Goal: Task Accomplishment & Management: Manage account settings

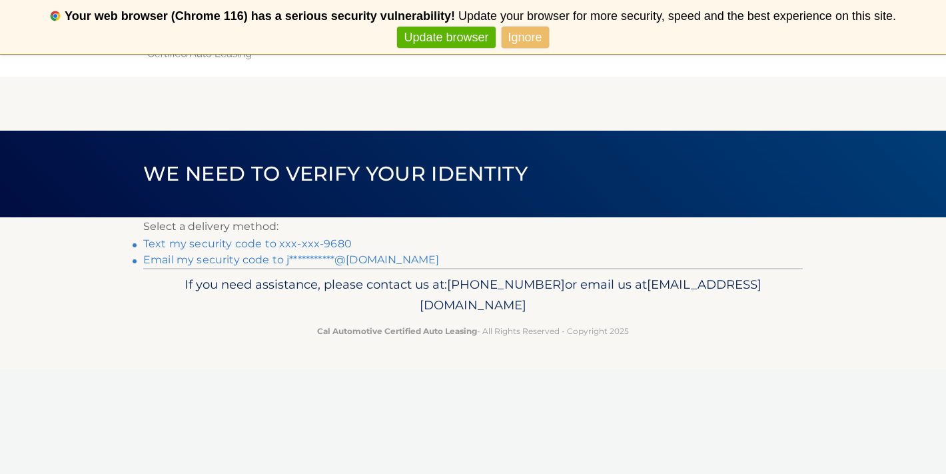
click at [528, 33] on link "Ignore" at bounding box center [525, 38] width 47 height 22
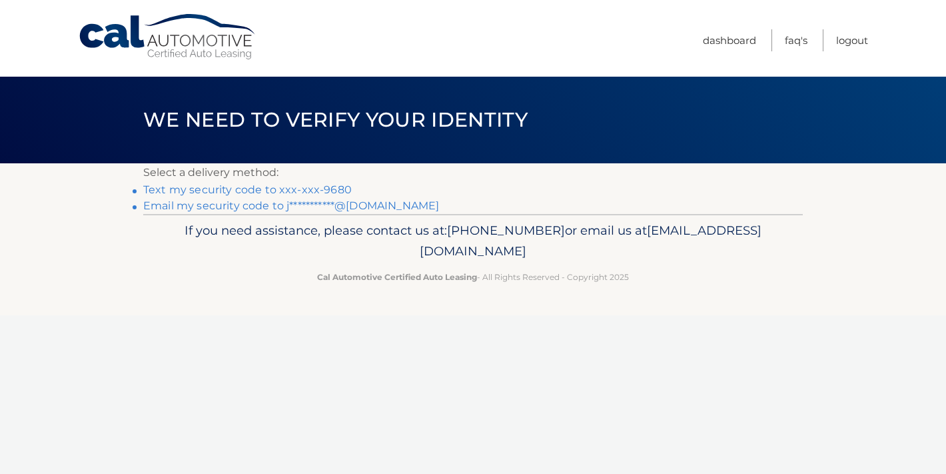
click at [190, 190] on link "Text my security code to xxx-xxx-9680" at bounding box center [247, 189] width 209 height 13
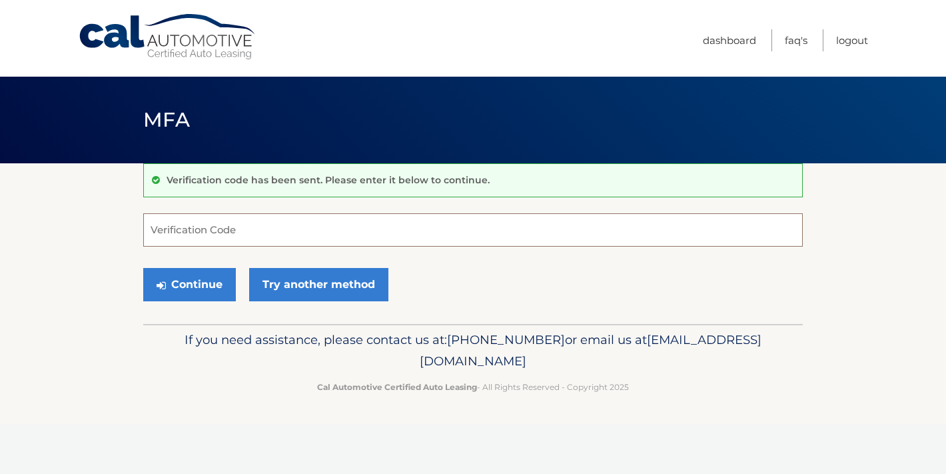
click at [186, 225] on input "Verification Code" at bounding box center [473, 229] width 660 height 33
type input "271002"
click at [188, 282] on button "Continue" at bounding box center [189, 284] width 93 height 33
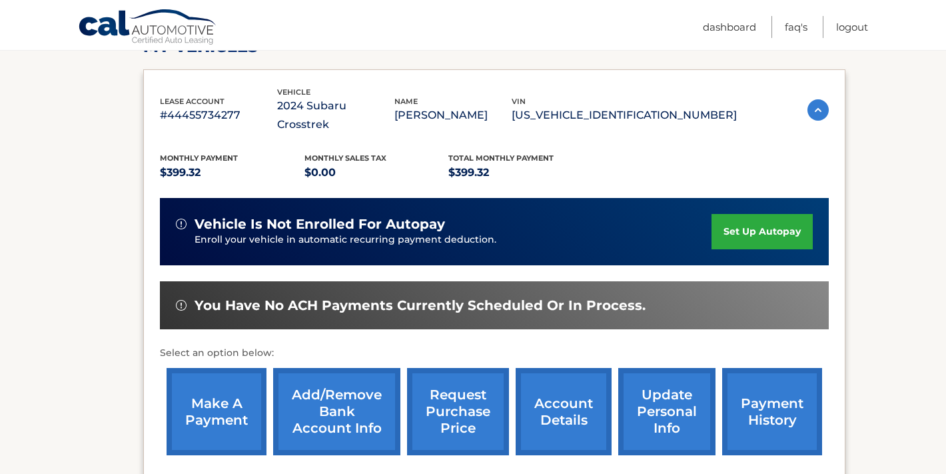
scroll to position [219, 0]
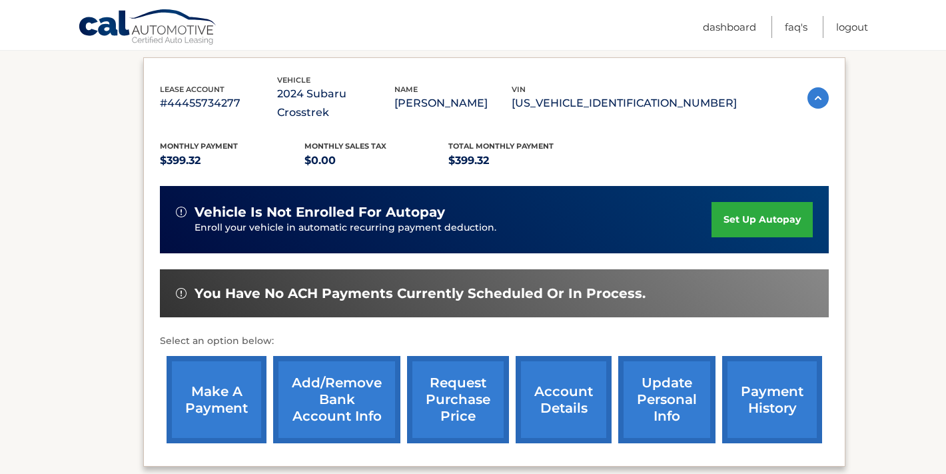
click at [221, 392] on link "make a payment" at bounding box center [217, 399] width 100 height 87
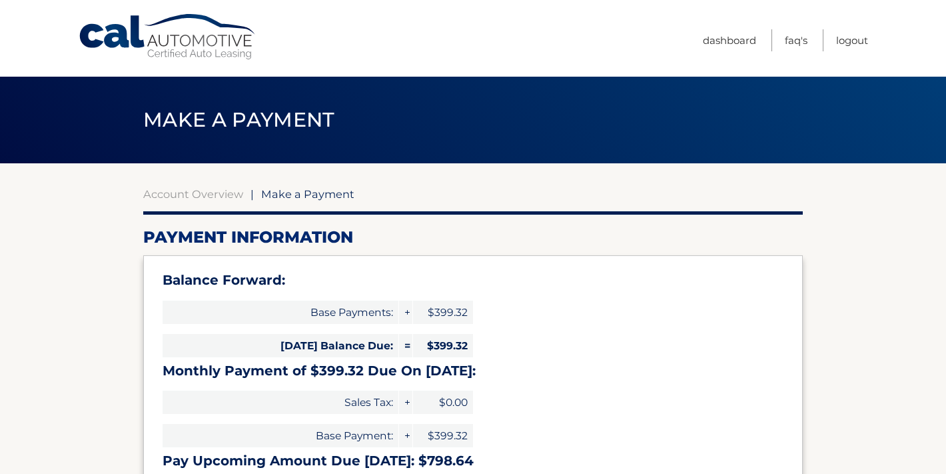
select select "OTBlZmE4MTEtYzExMC00NGYxLWJlMDYtOTdjMTg1ODYzZTc2"
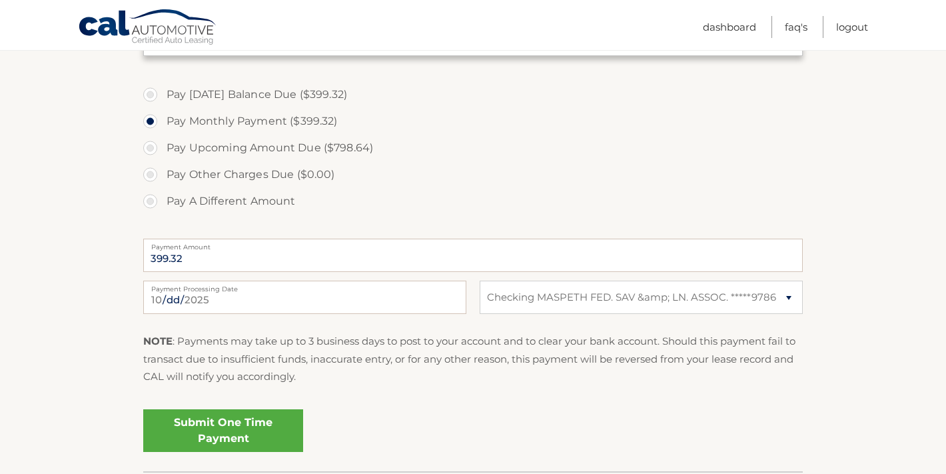
scroll to position [454, 0]
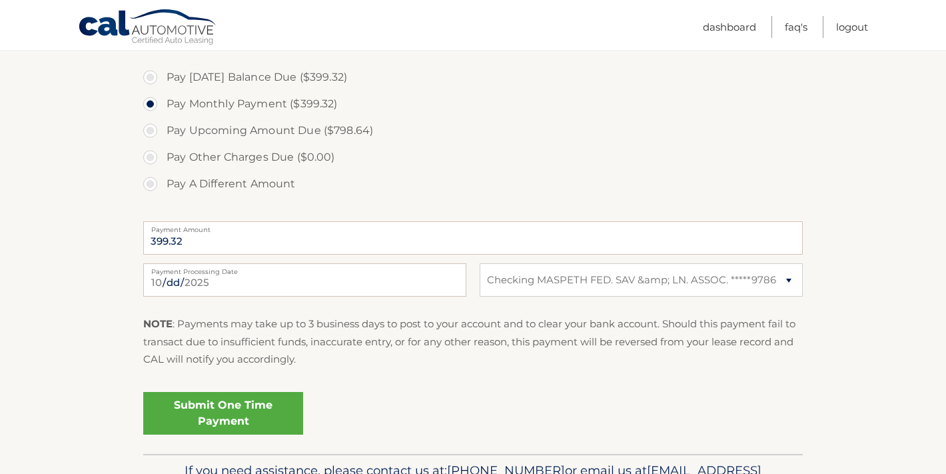
click at [207, 412] on link "Submit One Time Payment" at bounding box center [223, 413] width 160 height 43
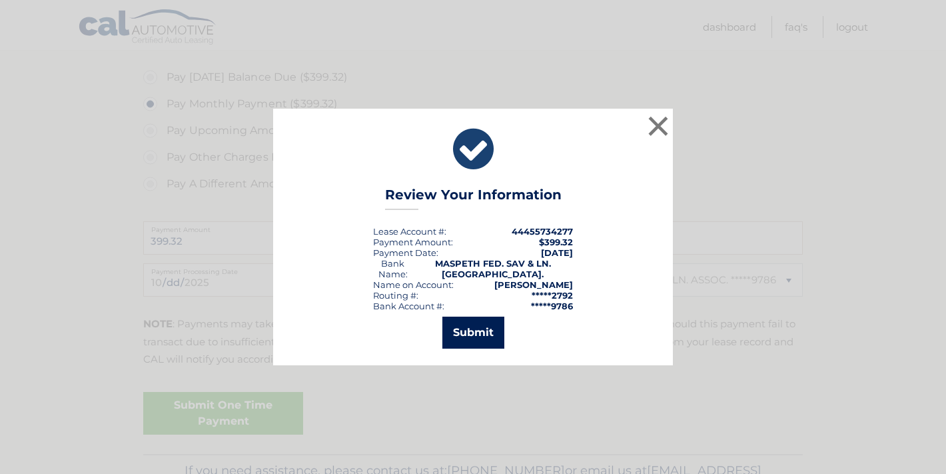
click at [473, 330] on button "Submit" at bounding box center [473, 332] width 62 height 32
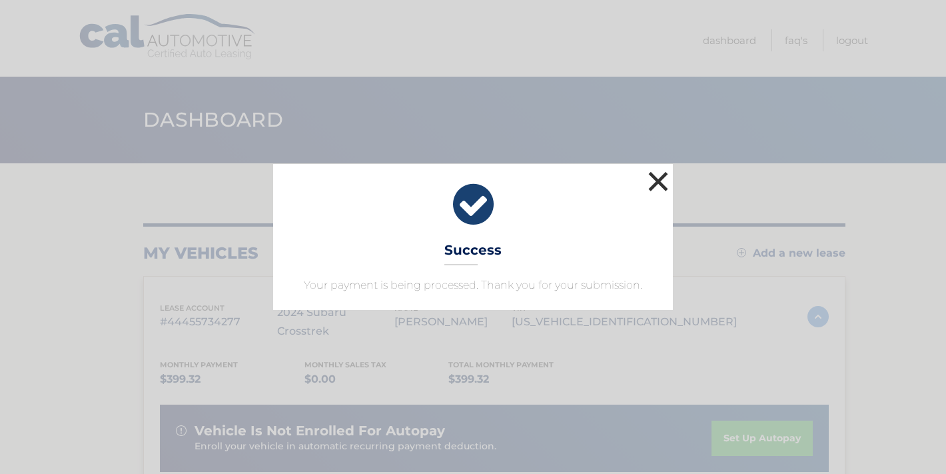
click at [660, 177] on button "×" at bounding box center [658, 181] width 27 height 27
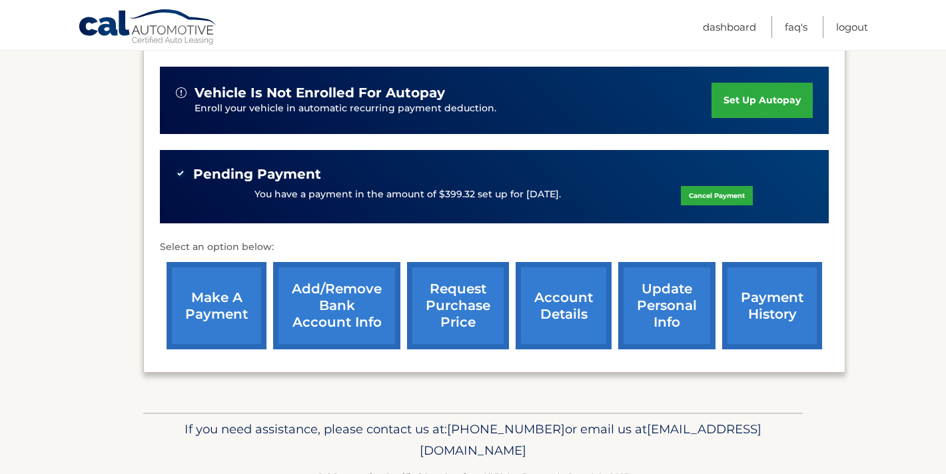
scroll to position [358, 0]
